Goal: Task Accomplishment & Management: Use online tool/utility

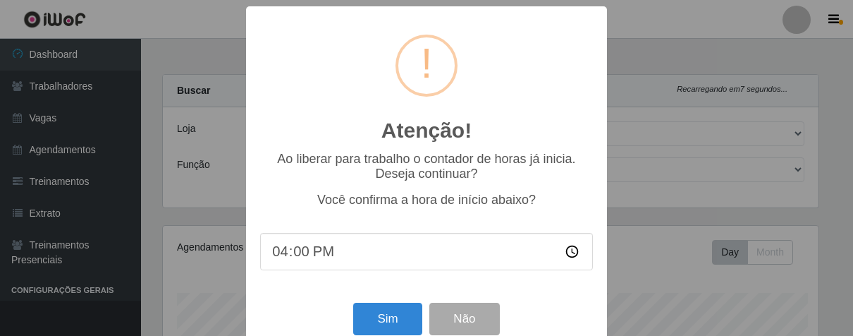
select select "206"
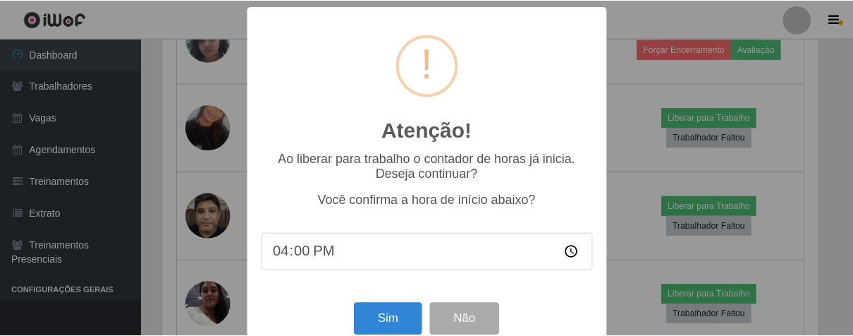
scroll to position [292, 660]
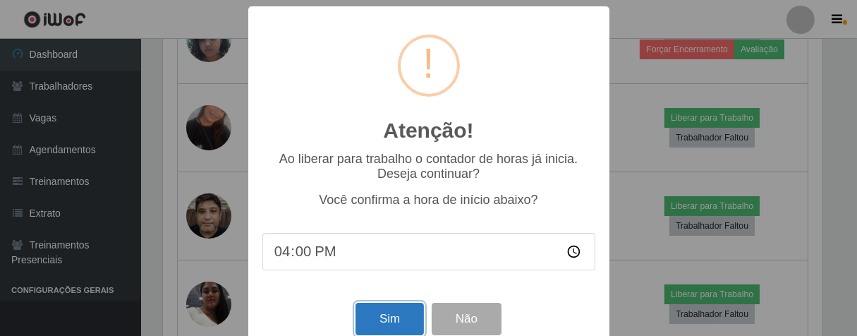
click at [412, 322] on button "Sim" at bounding box center [389, 319] width 68 height 33
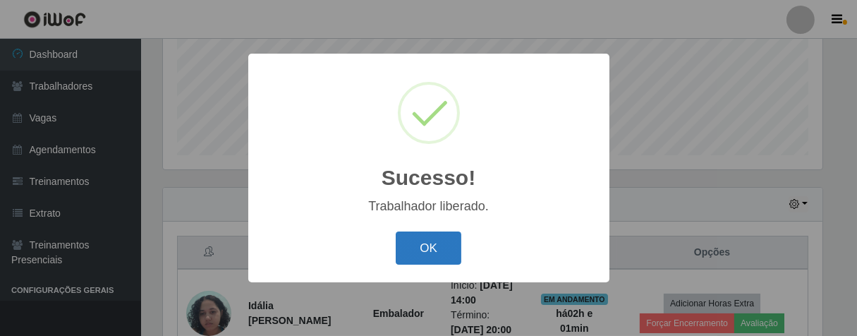
click at [432, 250] on button "OK" at bounding box center [429, 247] width 66 height 33
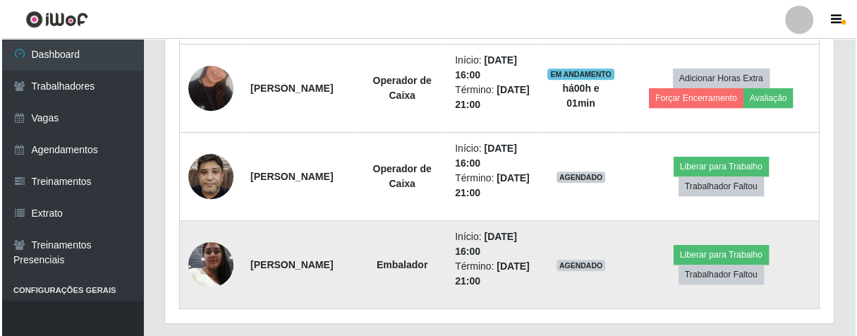
scroll to position [701, 0]
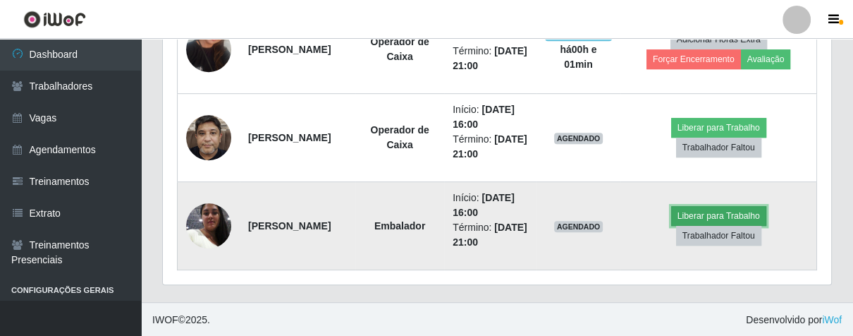
click at [700, 211] on button "Liberar para Trabalho" at bounding box center [718, 216] width 95 height 20
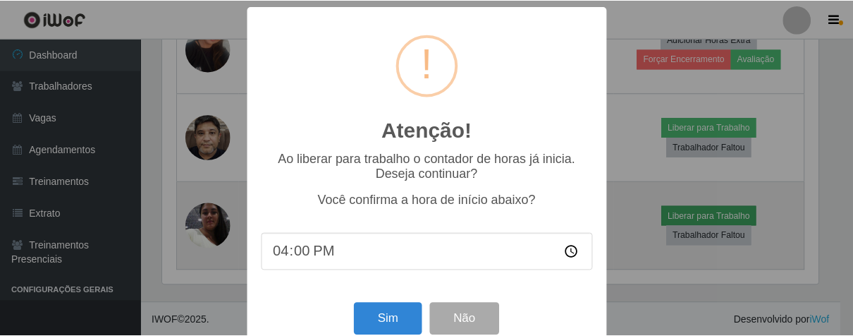
scroll to position [292, 660]
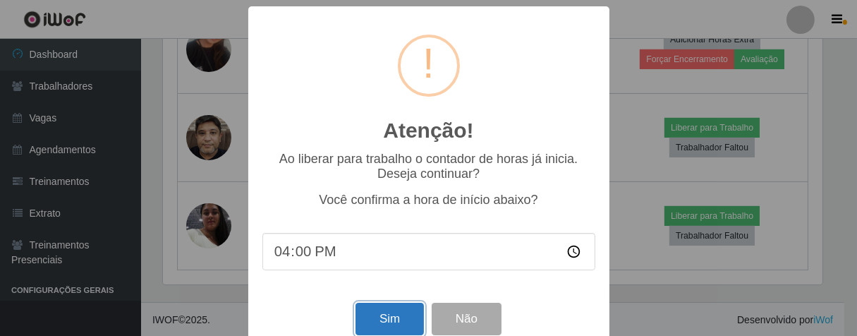
click at [403, 312] on button "Sim" at bounding box center [389, 319] width 68 height 33
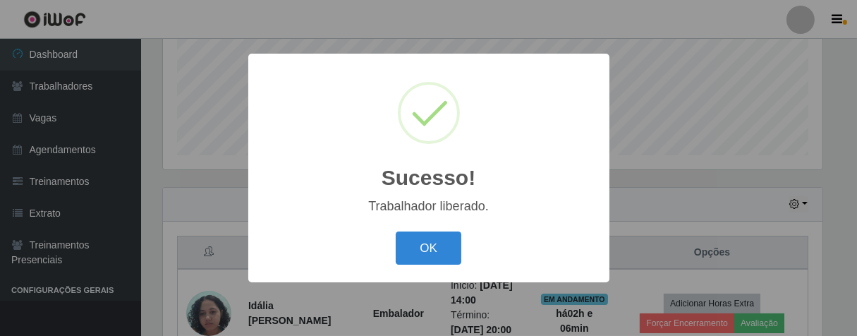
click at [396, 231] on button "OK" at bounding box center [429, 247] width 66 height 33
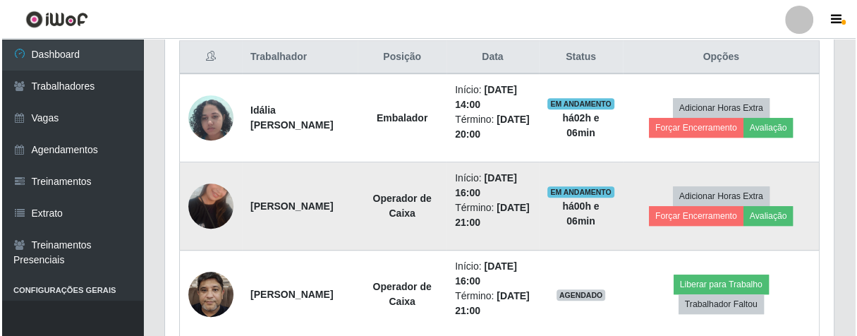
scroll to position [623, 0]
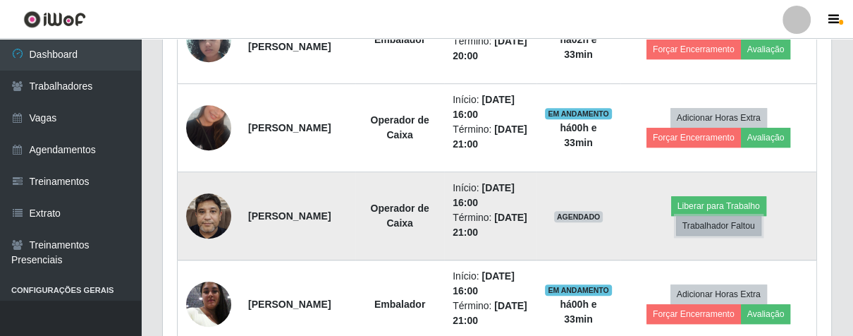
click at [702, 221] on button "Trabalhador Faltou" at bounding box center [718, 226] width 85 height 20
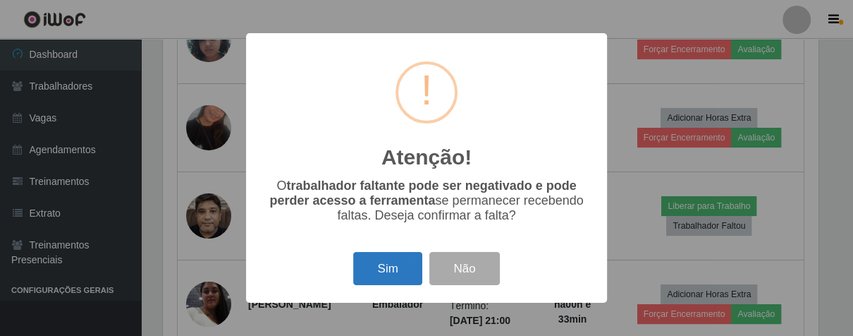
scroll to position [292, 660]
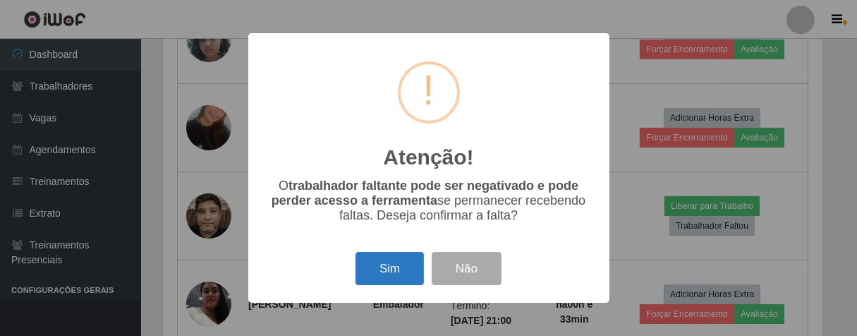
click at [383, 261] on button "Sim" at bounding box center [389, 268] width 68 height 33
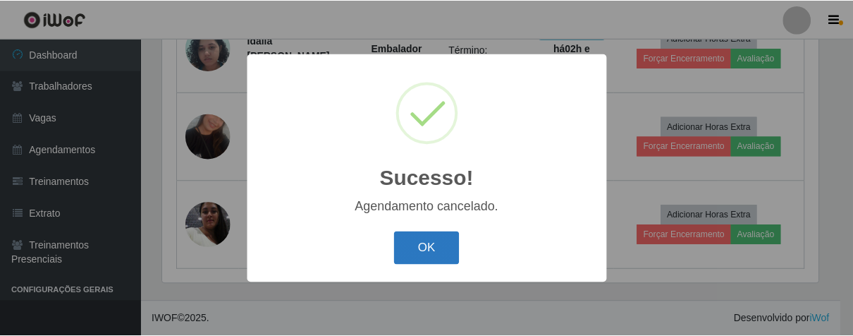
scroll to position [613, 0]
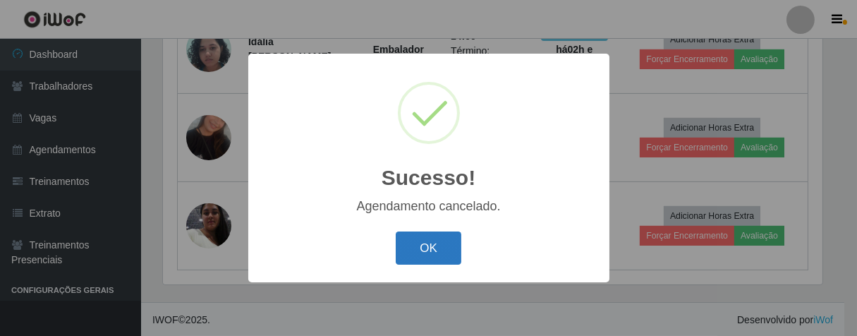
click at [421, 249] on button "OK" at bounding box center [429, 247] width 66 height 33
